Goal: Transaction & Acquisition: Purchase product/service

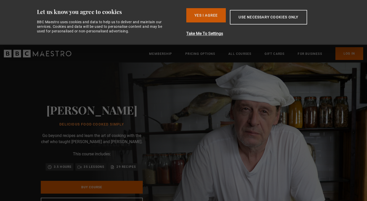
click at [211, 10] on button "Yes I Agree" at bounding box center [205, 15] width 39 height 14
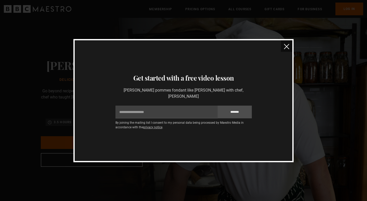
click at [284, 49] on img "close" at bounding box center [286, 46] width 5 height 5
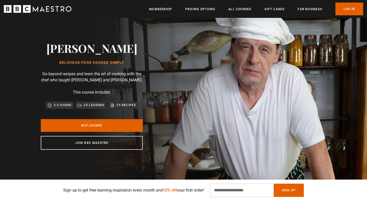
scroll to position [0, 133]
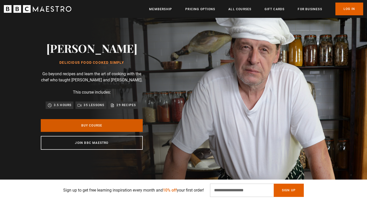
click at [106, 130] on link "Buy Course" at bounding box center [92, 125] width 102 height 13
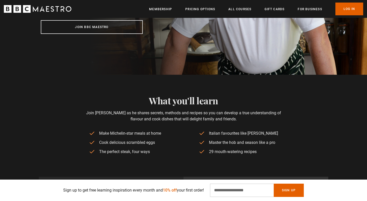
scroll to position [0, 267]
